Goal: Information Seeking & Learning: Learn about a topic

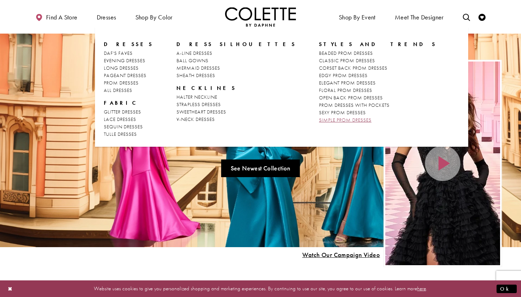
click at [319, 120] on span "SIMPLE PROM DRESSES" at bounding box center [345, 120] width 52 height 6
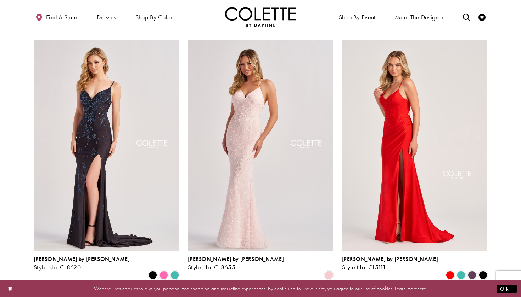
scroll to position [814, 0]
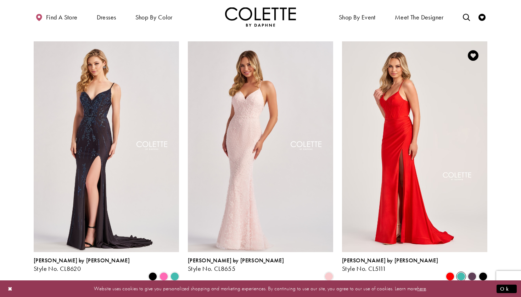
click at [461, 273] on span "Product List" at bounding box center [460, 277] width 8 height 8
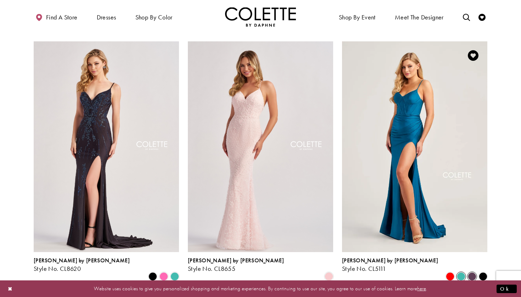
click at [473, 273] on span "Product List" at bounding box center [471, 277] width 8 height 8
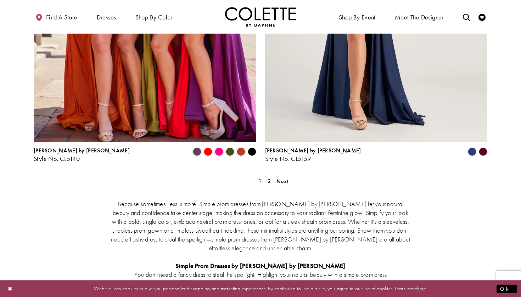
scroll to position [1292, 0]
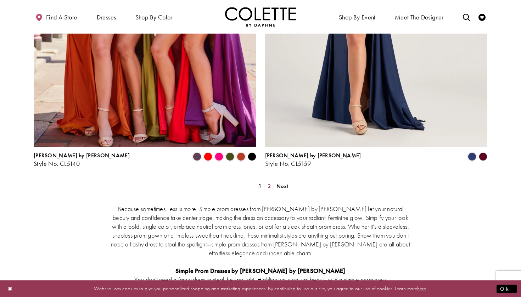
click at [268, 183] on span "2" at bounding box center [268, 186] width 3 height 7
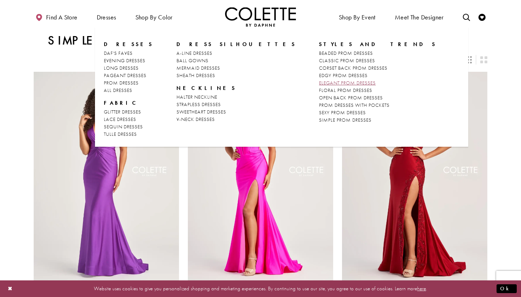
click at [319, 84] on span "ELEGANT PROM DRESSES" at bounding box center [347, 83] width 57 height 6
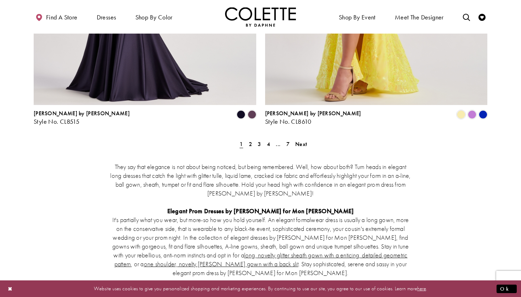
scroll to position [1327, 0]
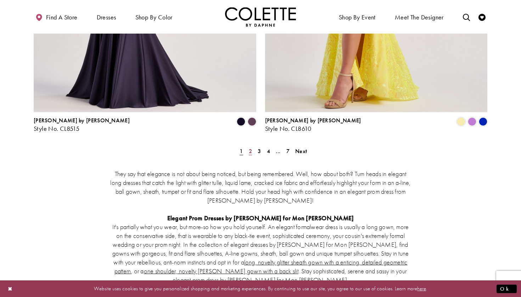
click at [251, 148] on span "2" at bounding box center [250, 151] width 3 height 7
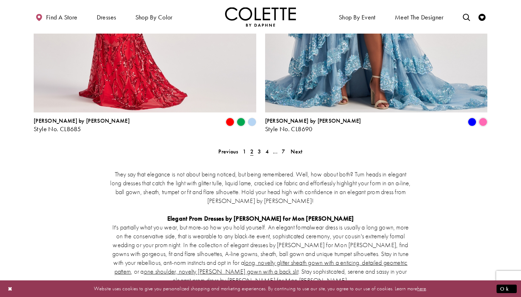
scroll to position [1292, 0]
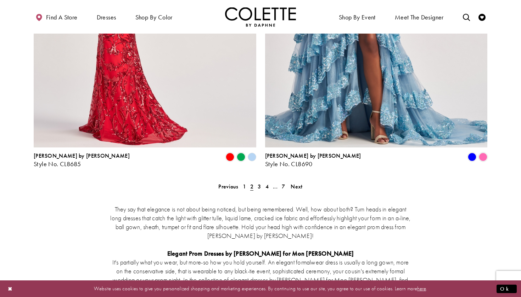
click at [259, 183] on span "3" at bounding box center [258, 186] width 3 height 7
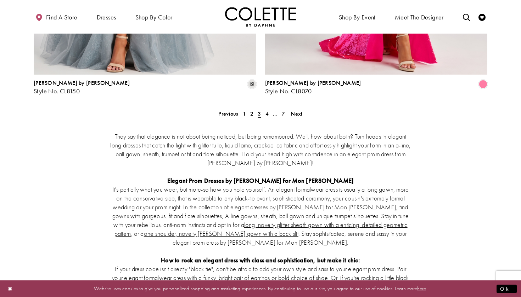
scroll to position [1365, 0]
click at [266, 110] on span "4" at bounding box center [266, 113] width 3 height 7
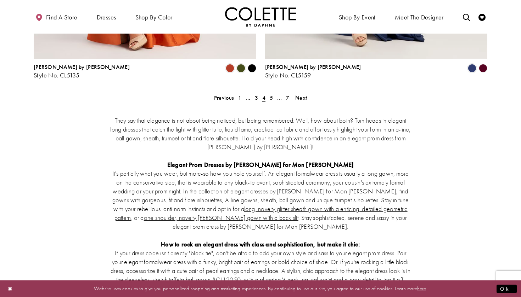
scroll to position [1383, 0]
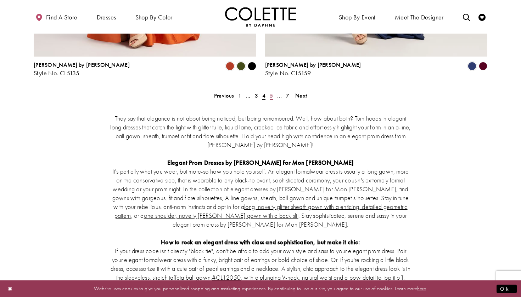
click at [269, 92] on span "5" at bounding box center [270, 95] width 3 height 7
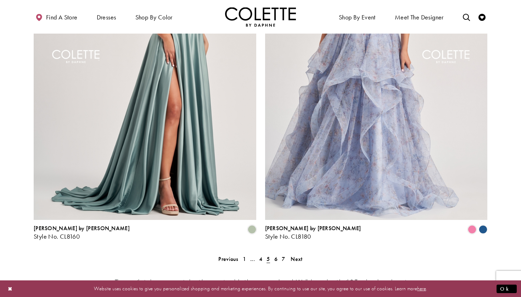
scroll to position [1248, 0]
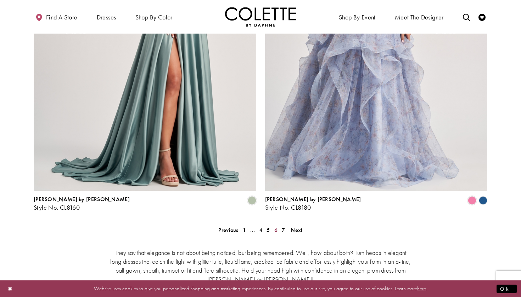
click at [277, 227] on span "6" at bounding box center [275, 230] width 3 height 7
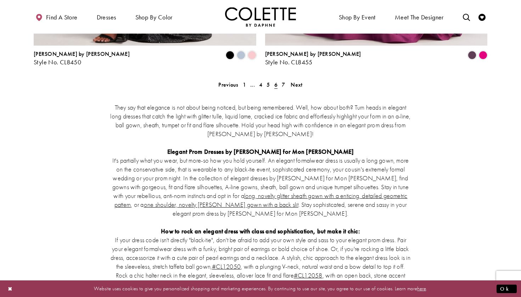
scroll to position [1393, 0]
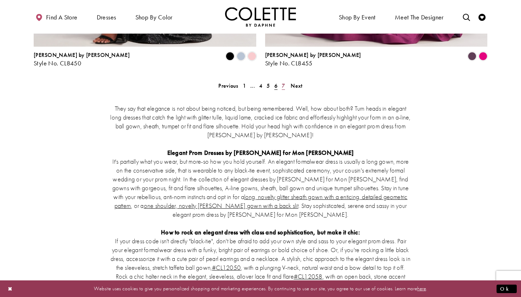
click at [284, 82] on span "7" at bounding box center [282, 85] width 3 height 7
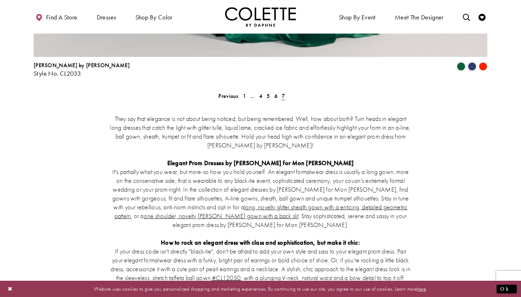
scroll to position [1198, 0]
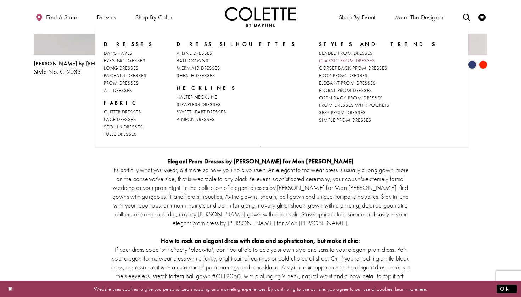
click at [319, 62] on span "CLASSIC PROM DRESSES" at bounding box center [347, 60] width 56 height 6
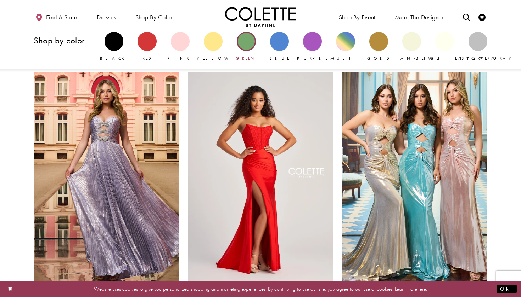
click at [241, 45] on div "Primary block" at bounding box center [246, 41] width 19 height 19
